Goal: Task Accomplishment & Management: Use online tool/utility

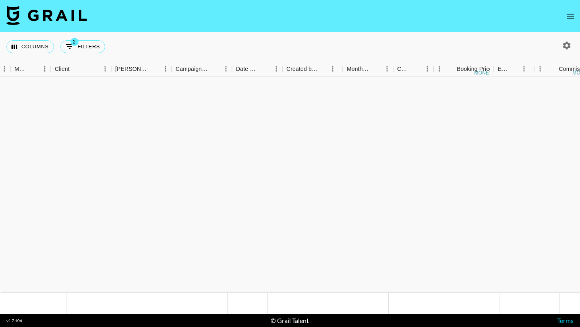
scroll to position [756, 217]
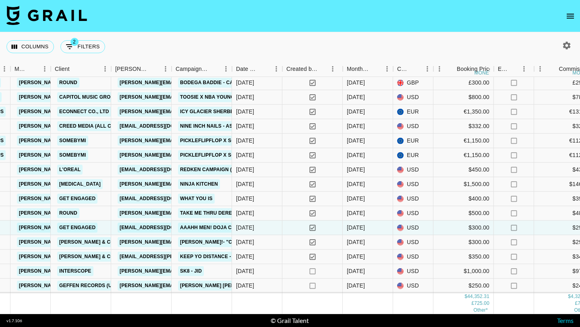
click at [573, 13] on icon "open drawer" at bounding box center [571, 16] width 10 height 10
click at [566, 18] on icon "open drawer" at bounding box center [571, 16] width 10 height 10
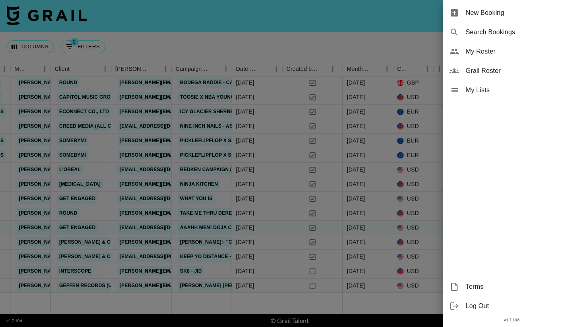
click at [485, 48] on span "My Roster" at bounding box center [520, 52] width 108 height 10
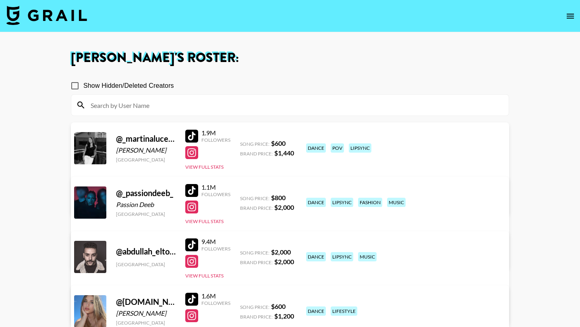
click at [146, 106] on input at bounding box center [295, 105] width 418 height 13
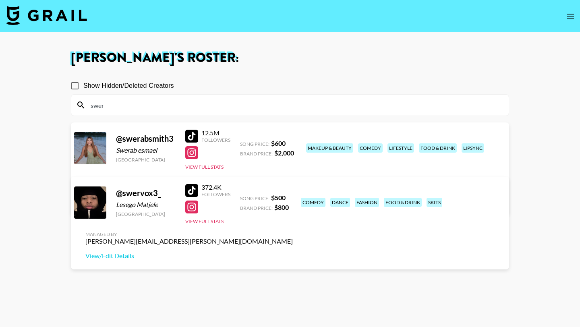
type input "swer"
click at [197, 188] on div at bounding box center [191, 190] width 13 height 13
click at [49, 21] on img at bounding box center [46, 15] width 81 height 19
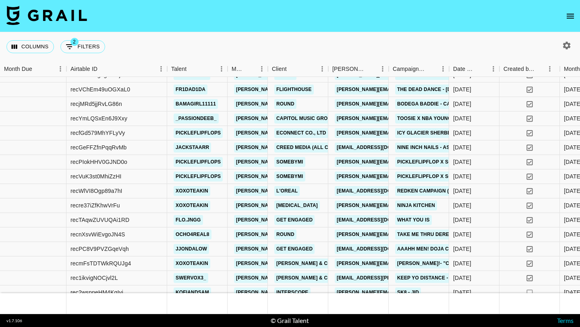
scroll to position [756, 0]
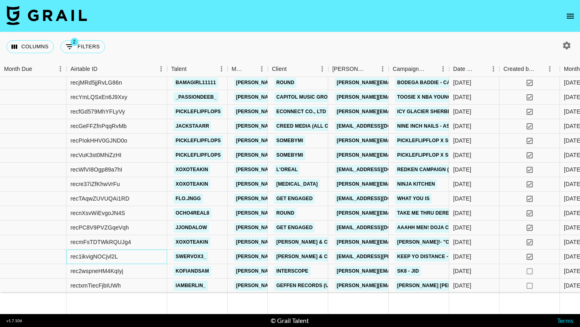
click at [153, 253] on div "rec1ikvigNOCjvl2L" at bounding box center [116, 257] width 101 height 15
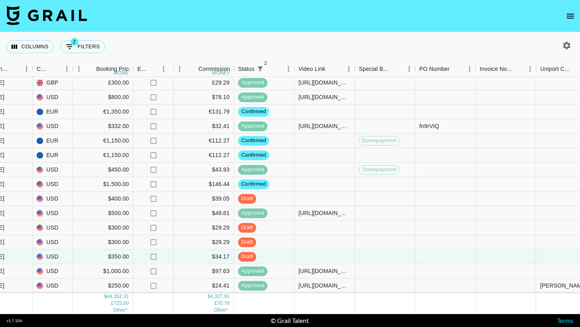
scroll to position [756, 614]
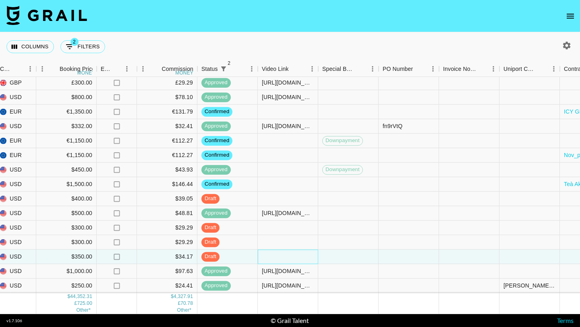
click at [273, 255] on div at bounding box center [288, 257] width 60 height 15
type input "[URL][DOMAIN_NAME]"
click at [329, 259] on div at bounding box center [348, 257] width 60 height 15
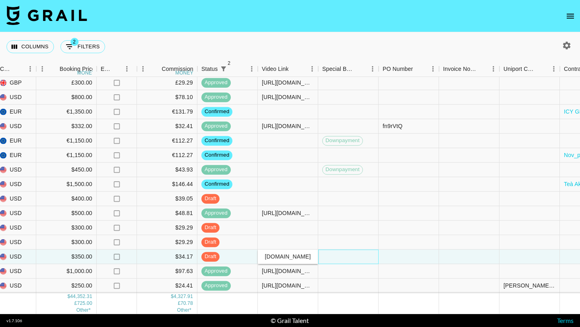
scroll to position [0, 0]
click at [246, 255] on div "posted" at bounding box center [227, 257] width 60 height 15
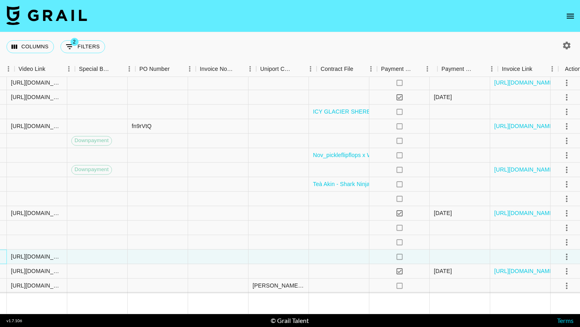
scroll to position [756, 868]
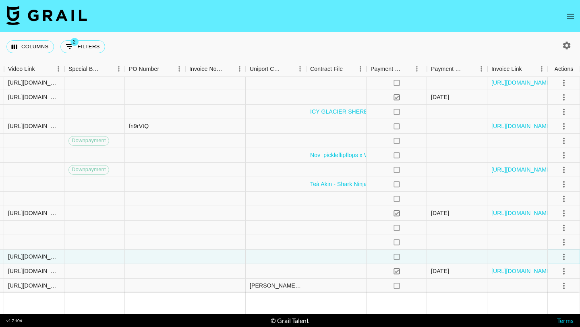
click at [569, 253] on button "select merge strategy" at bounding box center [564, 257] width 14 height 14
click at [548, 239] on div "Approve" at bounding box center [546, 239] width 25 height 10
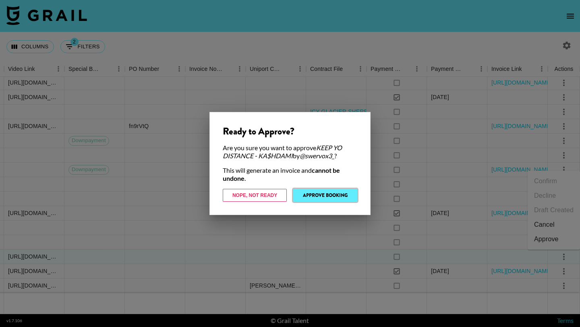
click at [321, 194] on button "Approve Booking" at bounding box center [325, 195] width 64 height 13
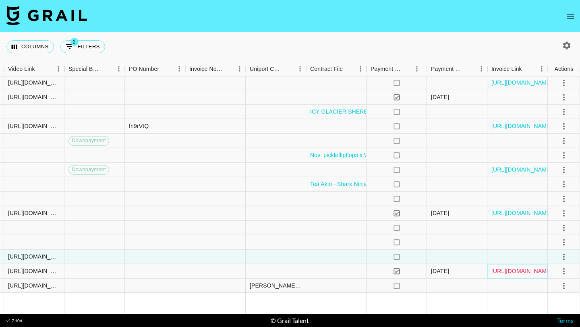
click at [507, 273] on link "[URL][DOMAIN_NAME]" at bounding box center [521, 271] width 61 height 8
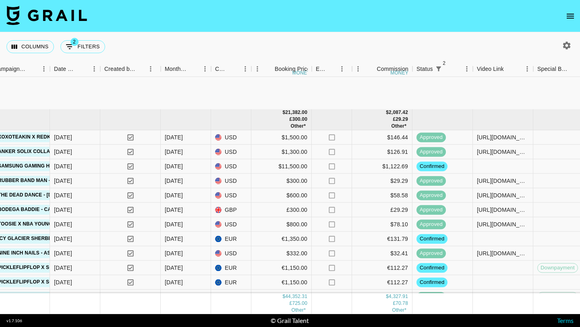
scroll to position [756, 399]
